Goal: Navigation & Orientation: Find specific page/section

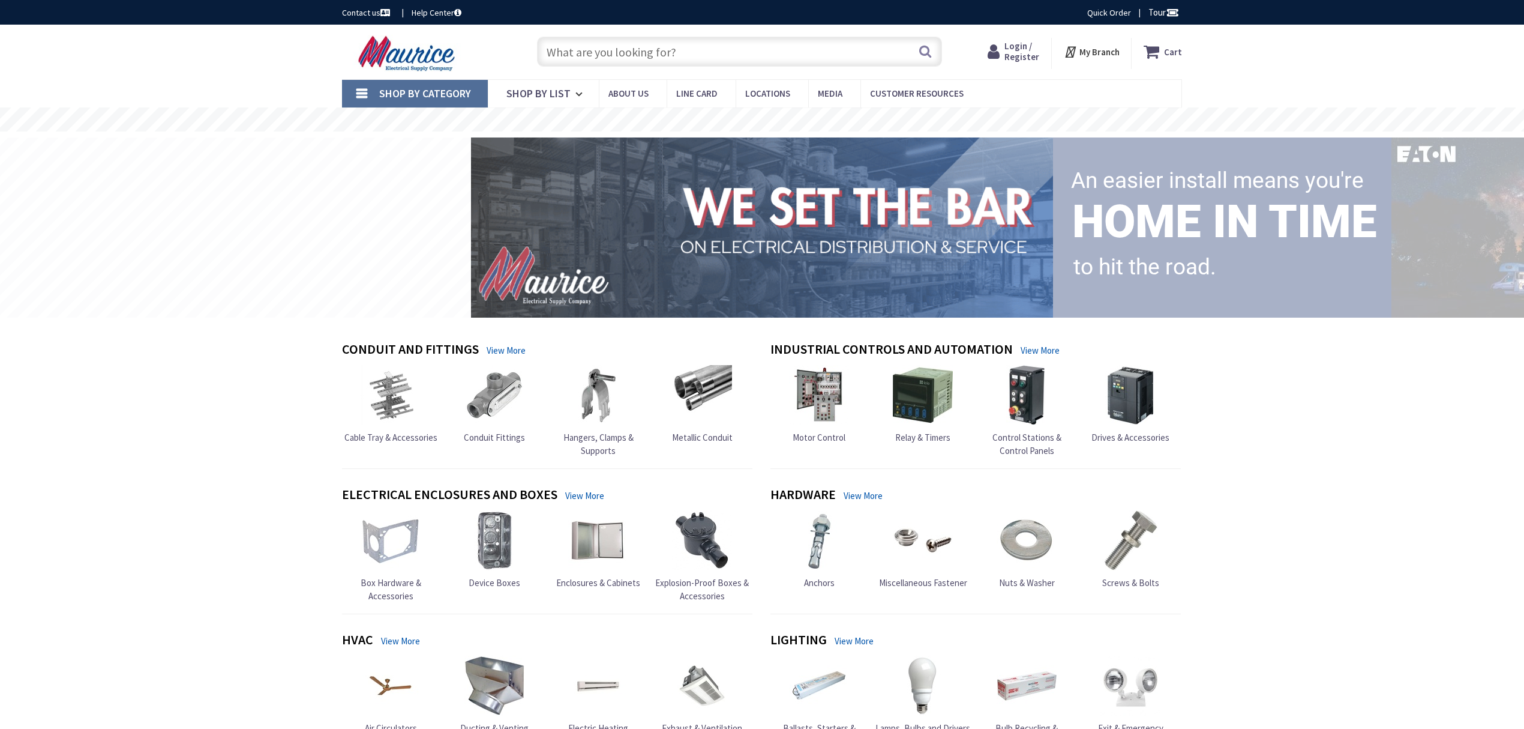
type input "Indian Grass Ct, [GEOGRAPHIC_DATA], [GEOGRAPHIC_DATA], [GEOGRAPHIC_DATA]"
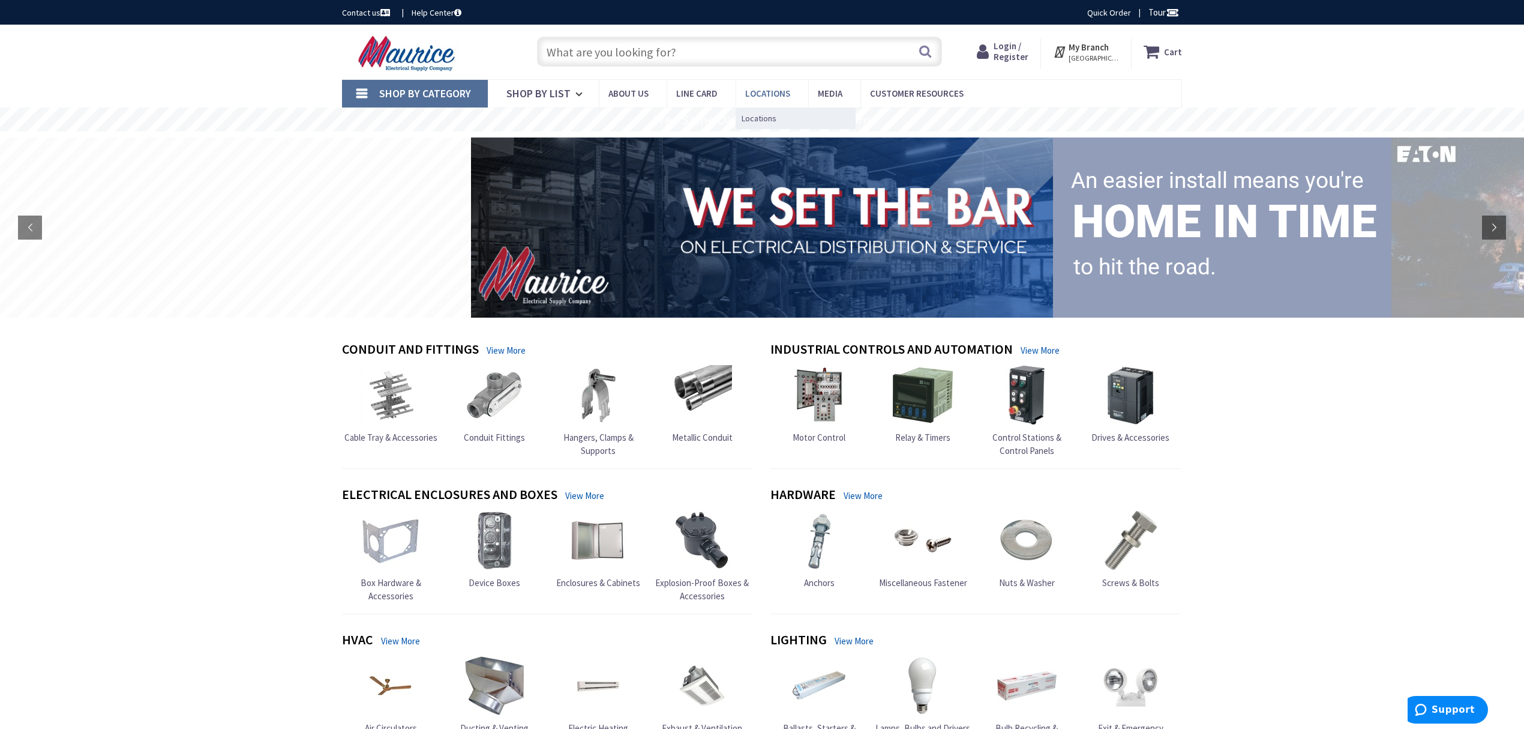
click at [745, 89] on span "Locations" at bounding box center [767, 93] width 45 height 11
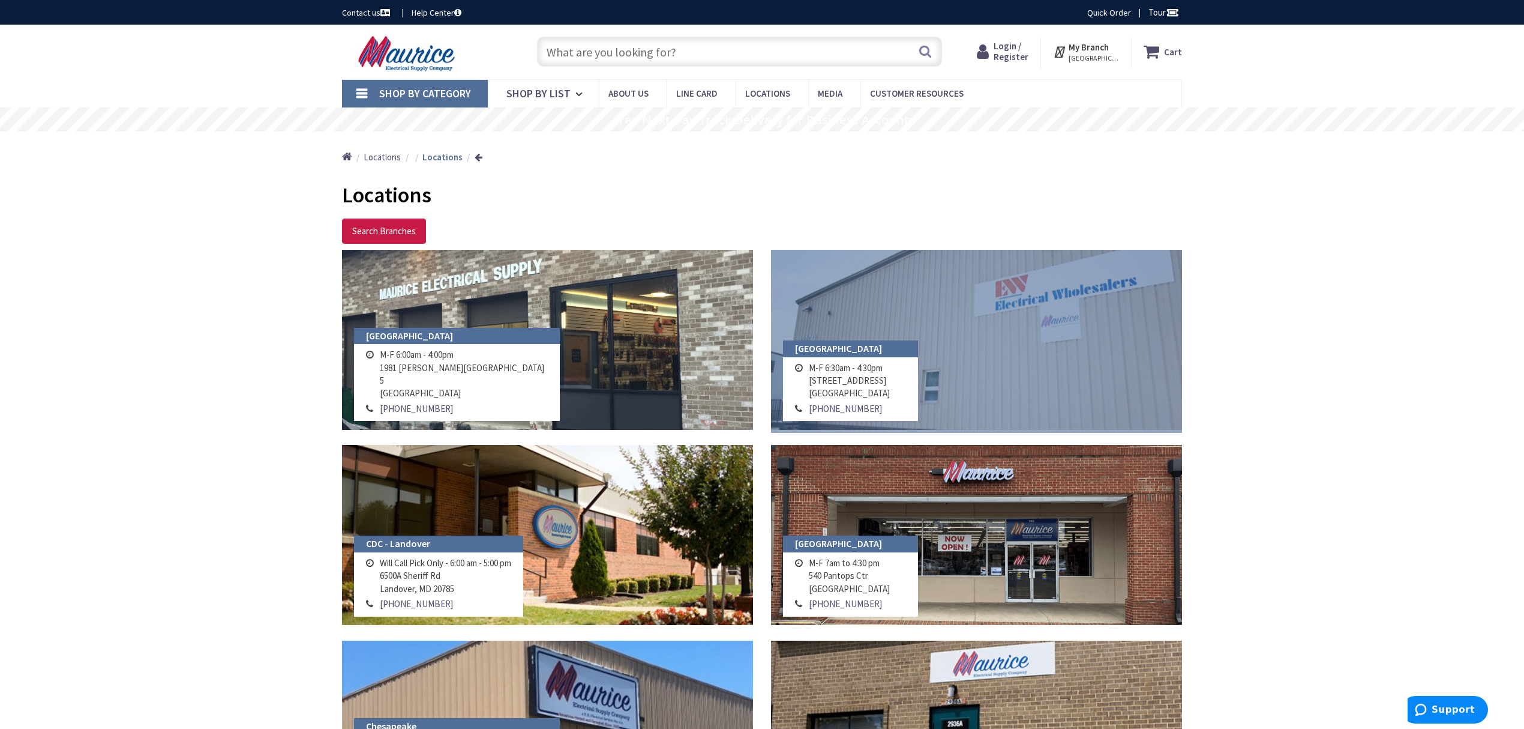
click at [952, 335] on link at bounding box center [976, 340] width 411 height 180
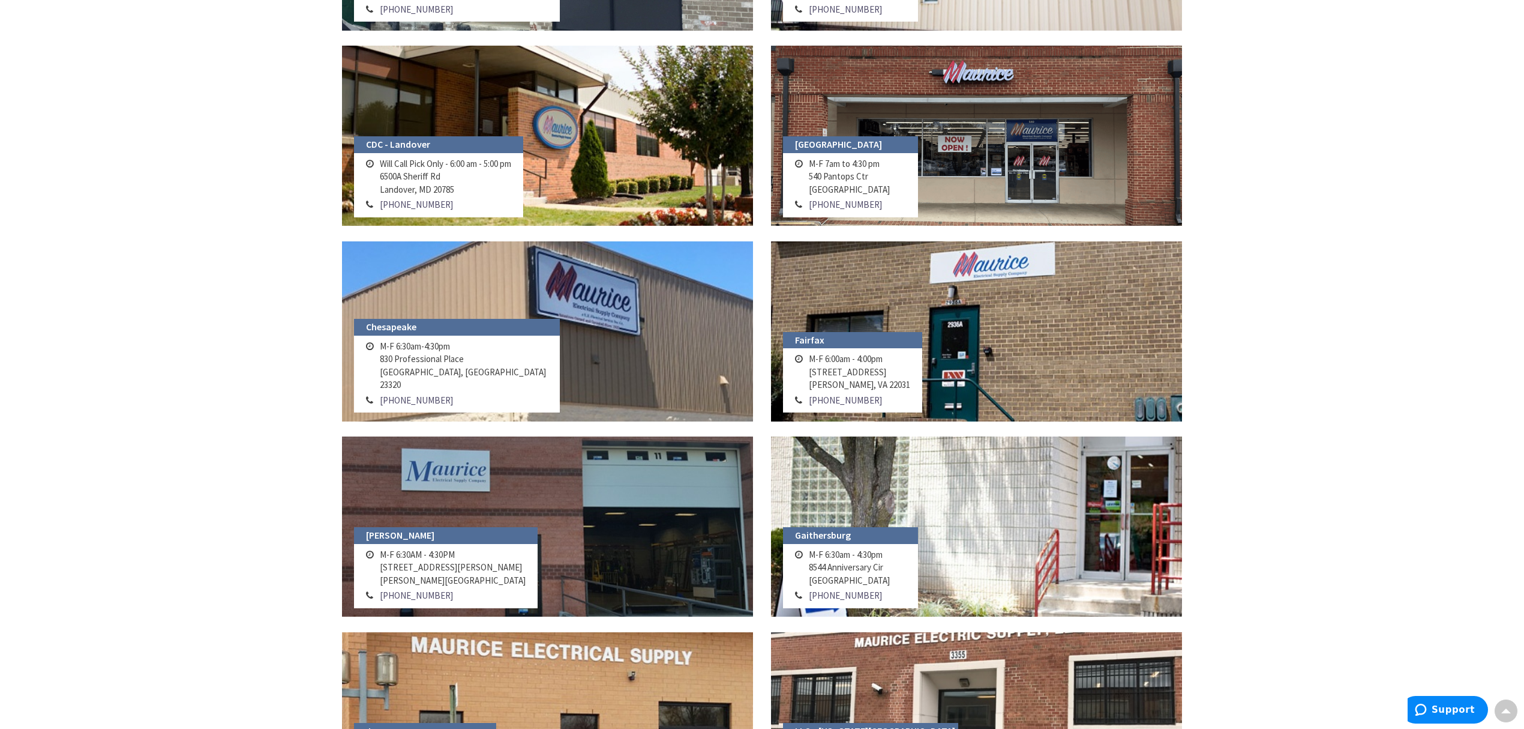
scroll to position [400, 0]
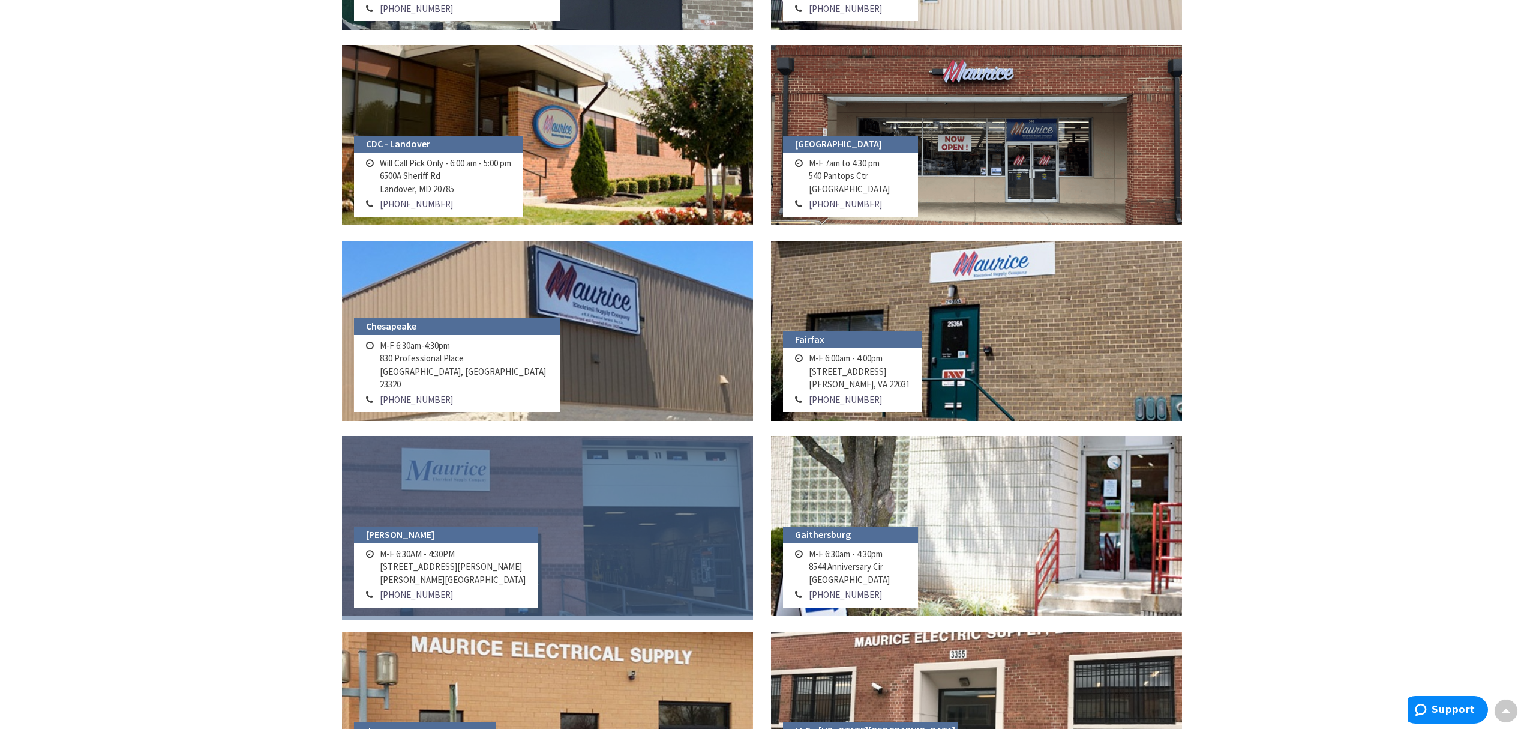
click at [576, 553] on link at bounding box center [547, 526] width 411 height 180
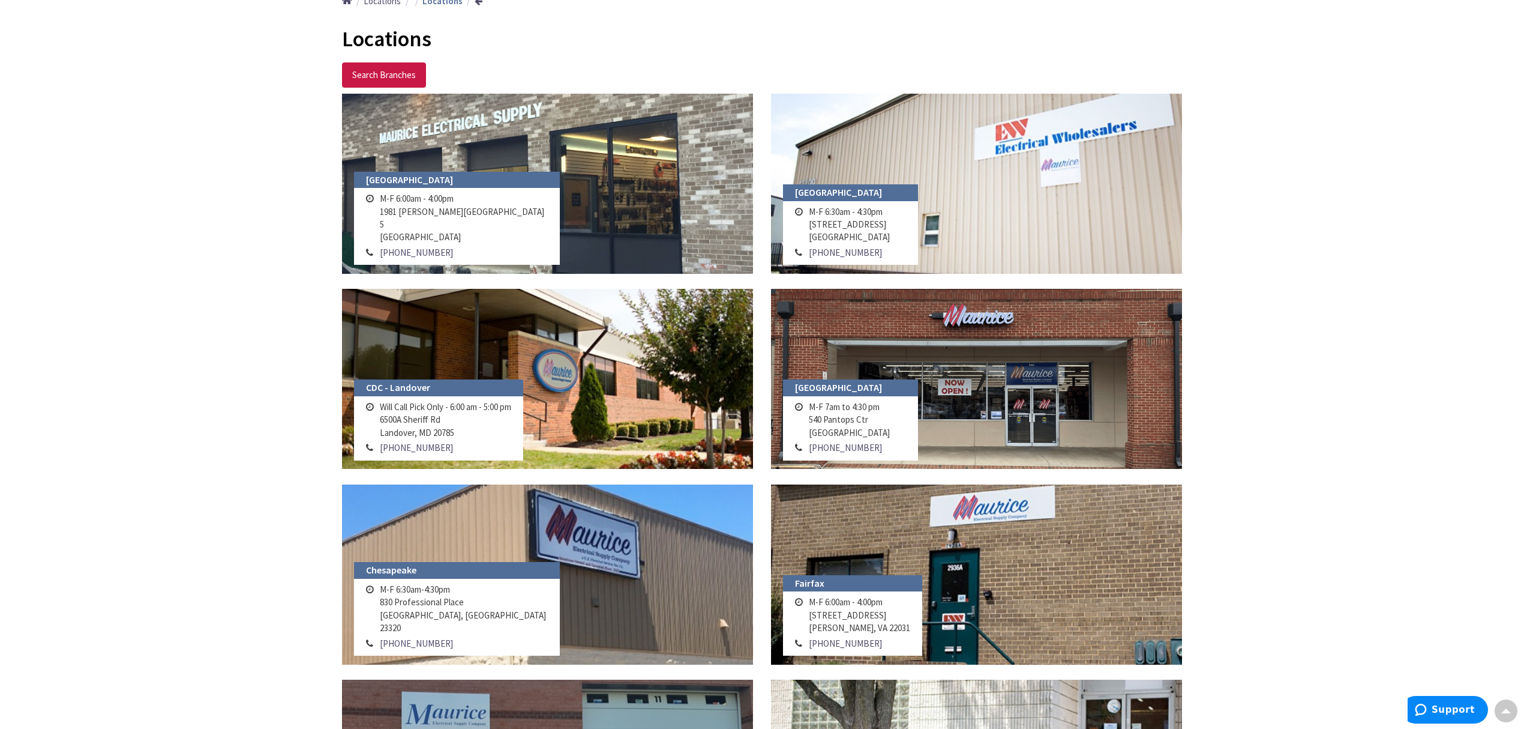
scroll to position [151, 0]
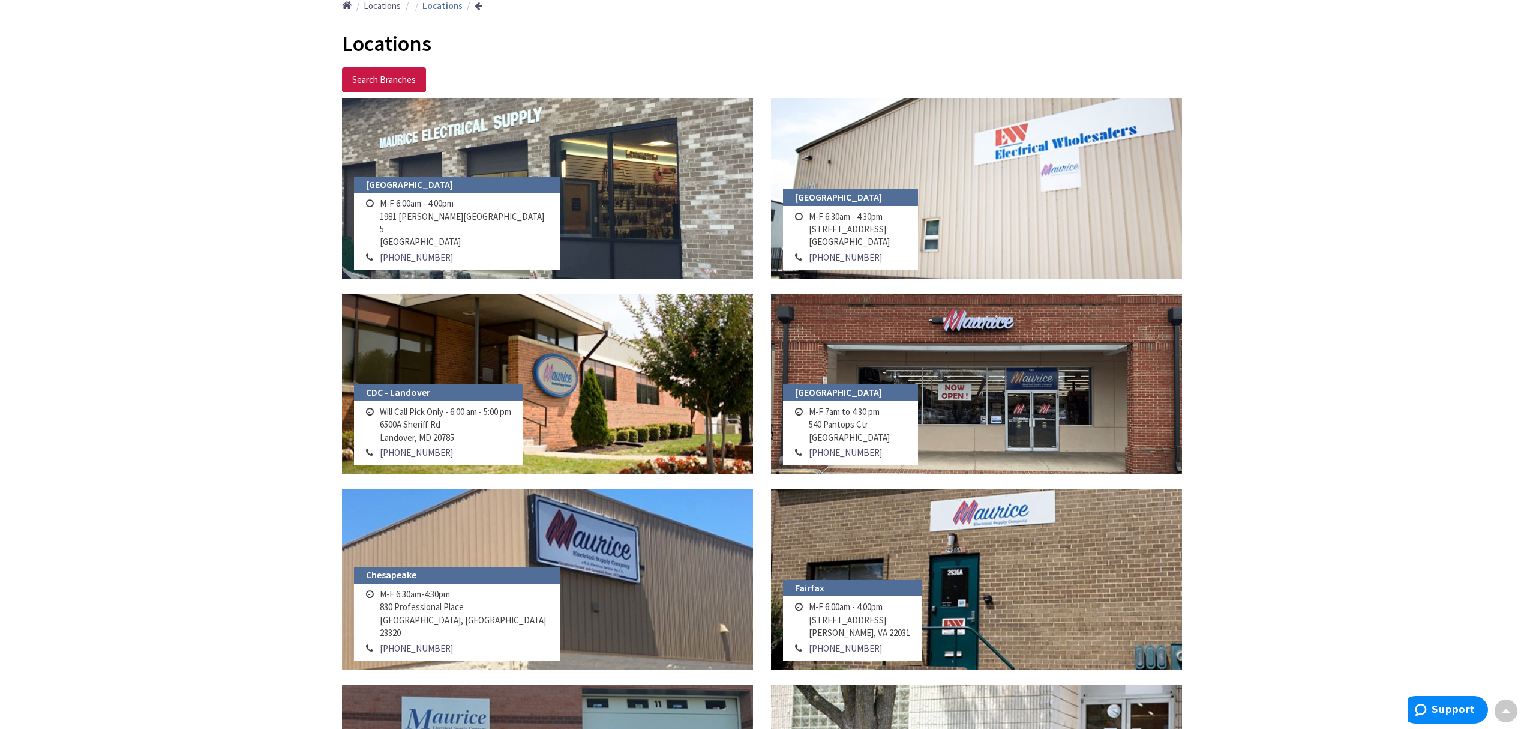
click at [454, 583] on h4 "Chesapeake" at bounding box center [457, 575] width 206 height 17
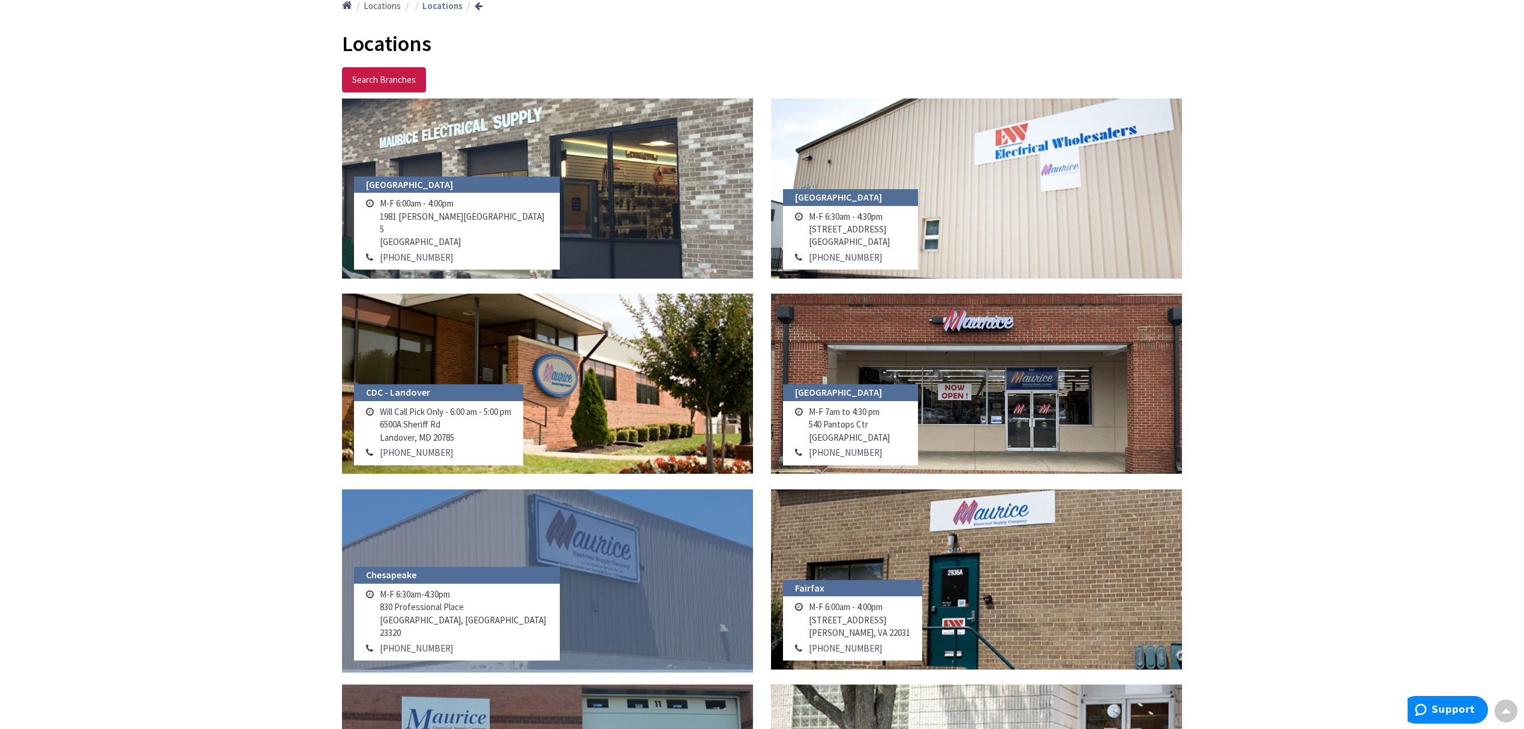
click at [565, 563] on link at bounding box center [547, 579] width 411 height 180
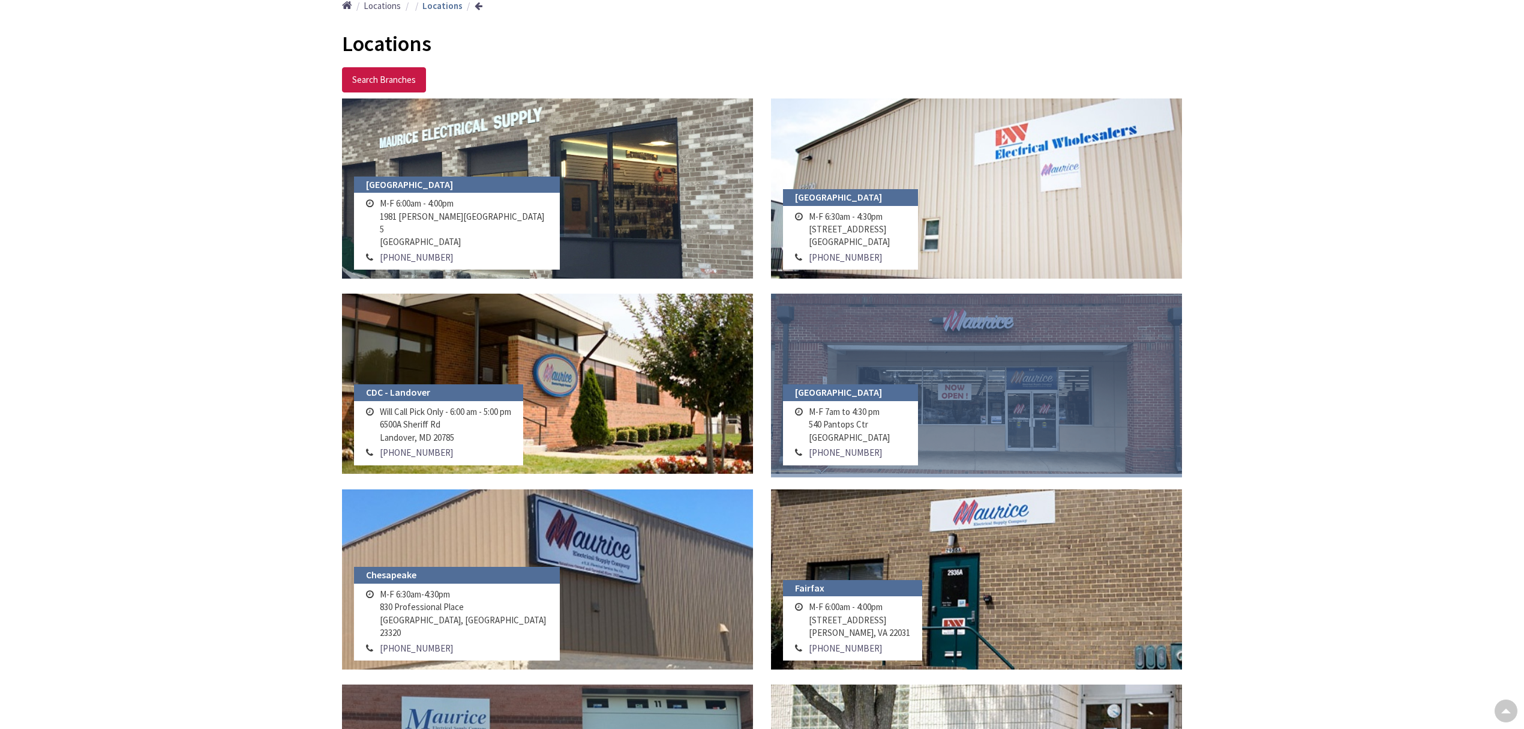
scroll to position [151, 0]
click at [927, 386] on link at bounding box center [976, 383] width 411 height 180
